Goal: Information Seeking & Learning: Learn about a topic

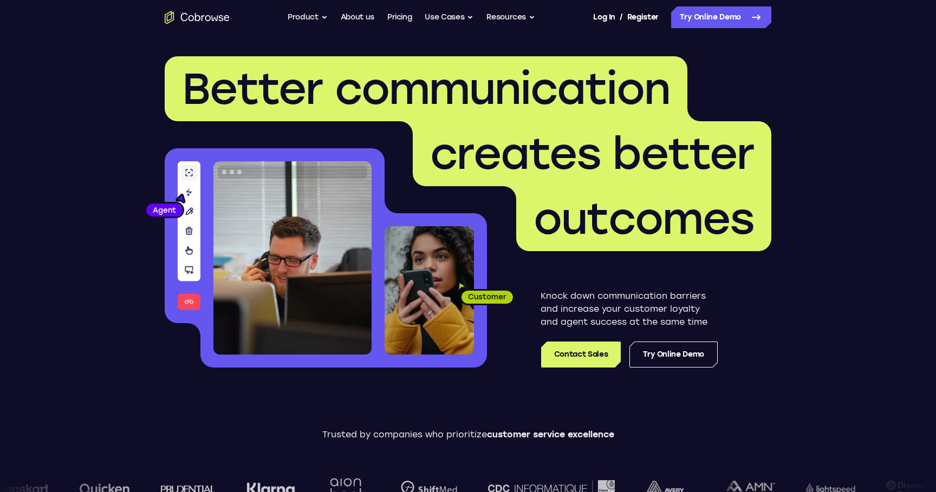
click at [384, 14] on ul "Go back Powerful, Flexible and Trustworthy. Avoid all extra friction for both A…" at bounding box center [412, 18] width 248 height 22
click at [398, 15] on link "Pricing" at bounding box center [399, 18] width 25 height 22
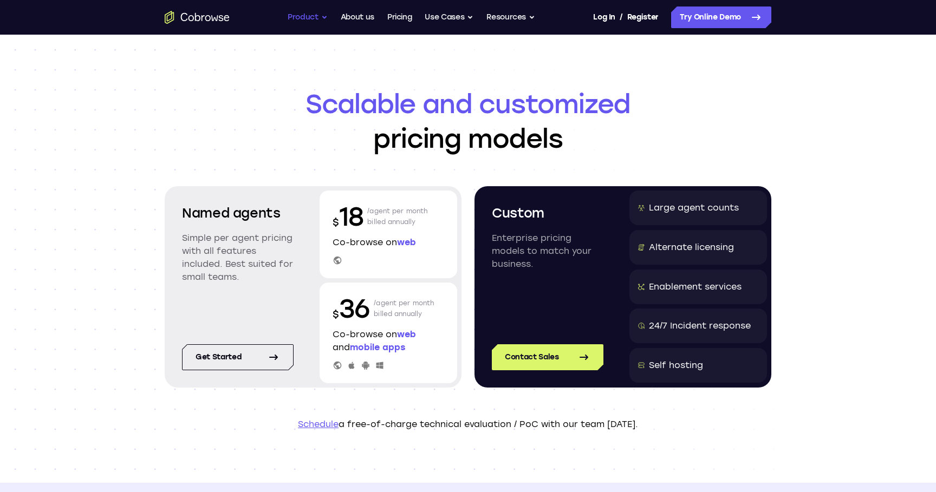
click at [317, 22] on button "Product" at bounding box center [308, 18] width 40 height 22
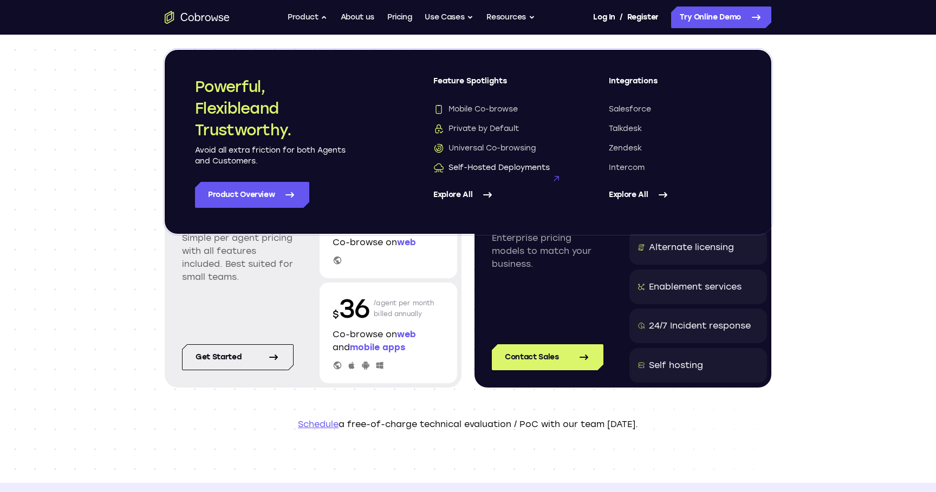
click at [504, 168] on span "Self-Hosted Deployments" at bounding box center [491, 168] width 116 height 11
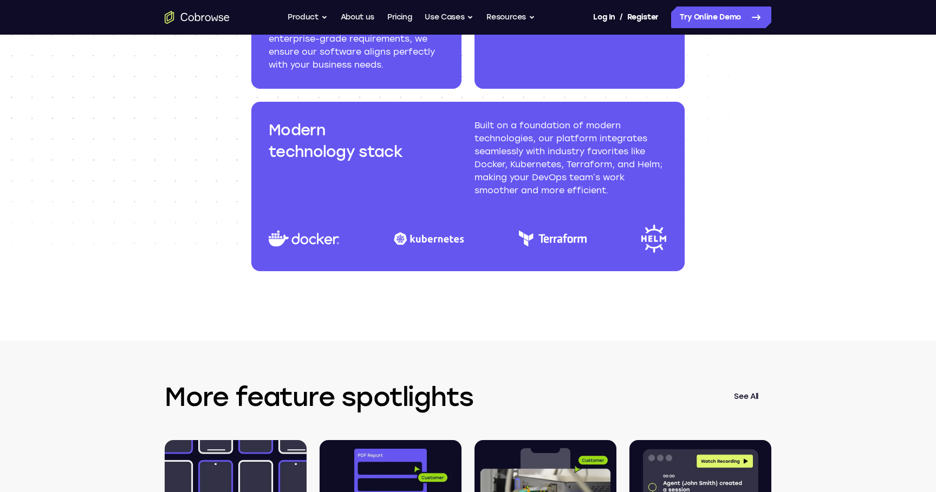
scroll to position [1478, 0]
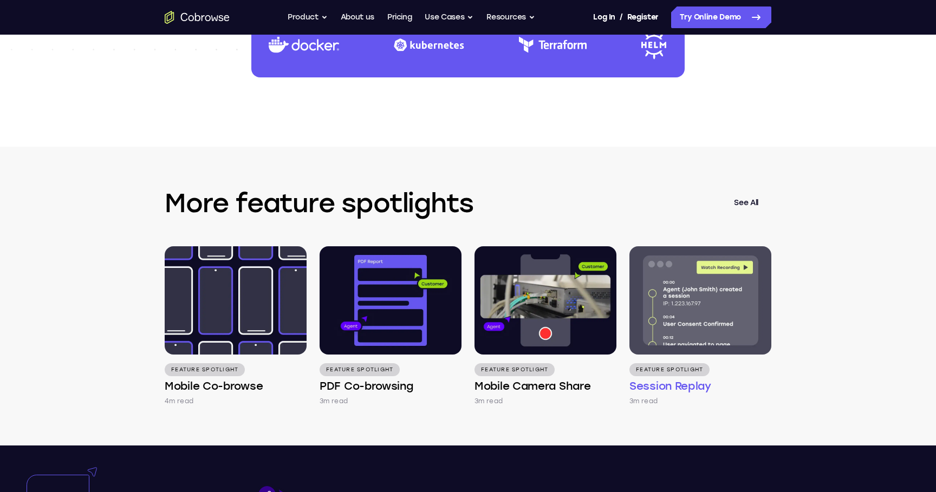
click at [650, 384] on h4 "Session Replay" at bounding box center [671, 386] width 82 height 15
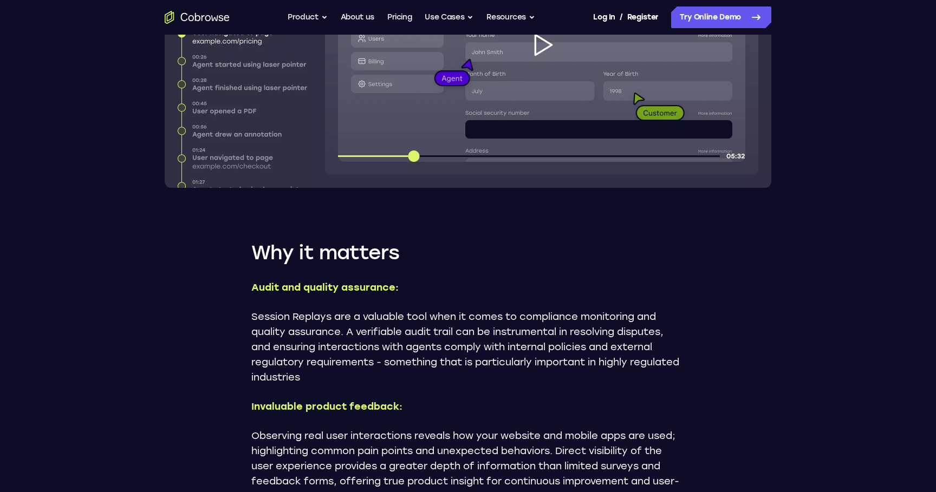
scroll to position [473, 0]
